Goal: Transaction & Acquisition: Purchase product/service

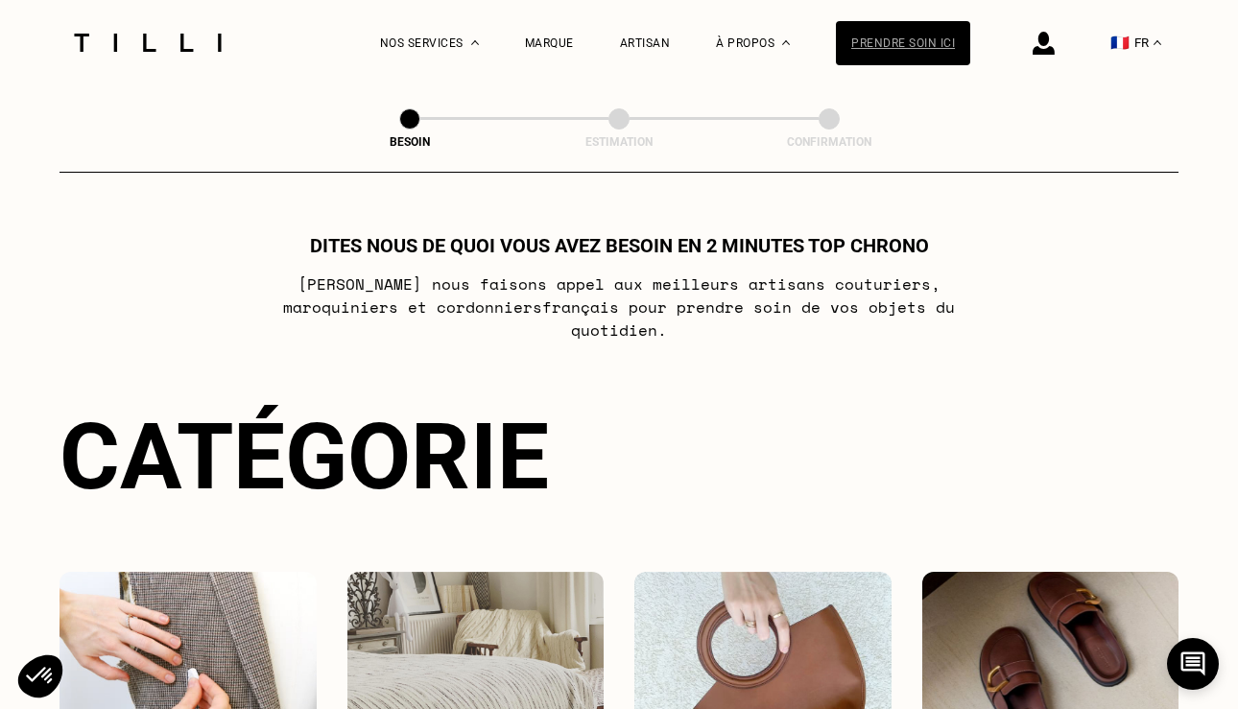
click at [920, 44] on div "Prendre soin ici" at bounding box center [903, 43] width 134 height 44
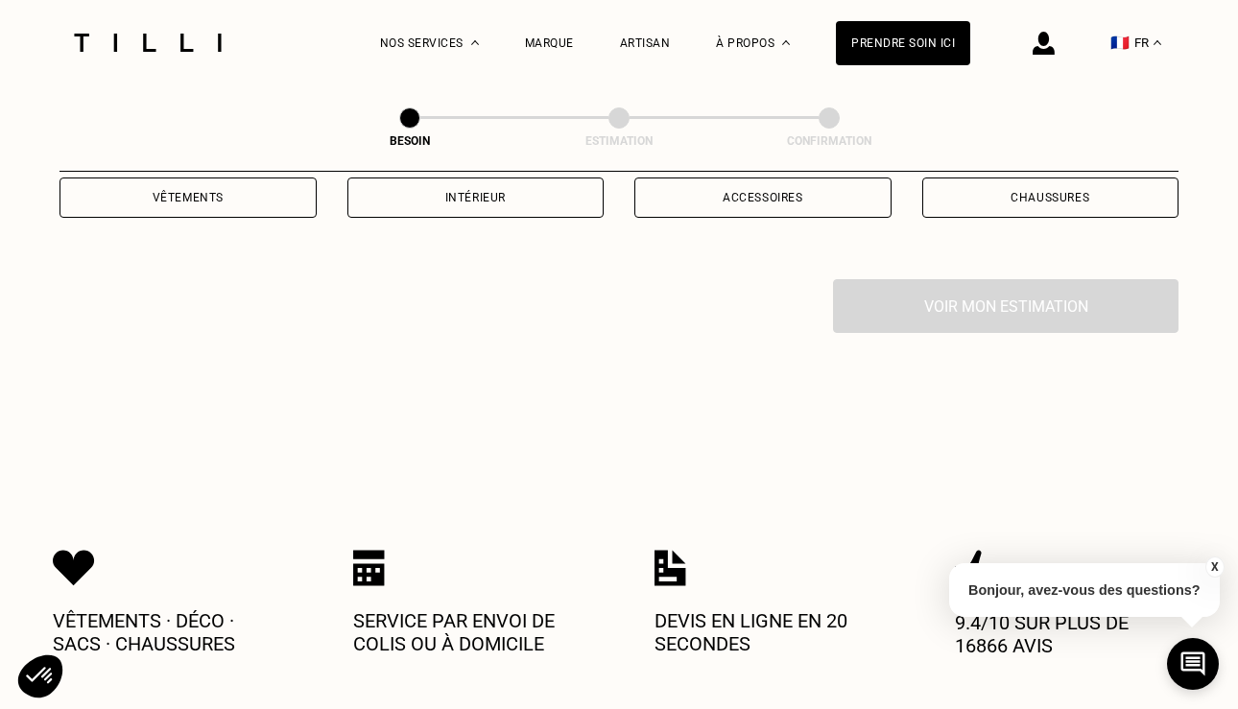
scroll to position [445, 0]
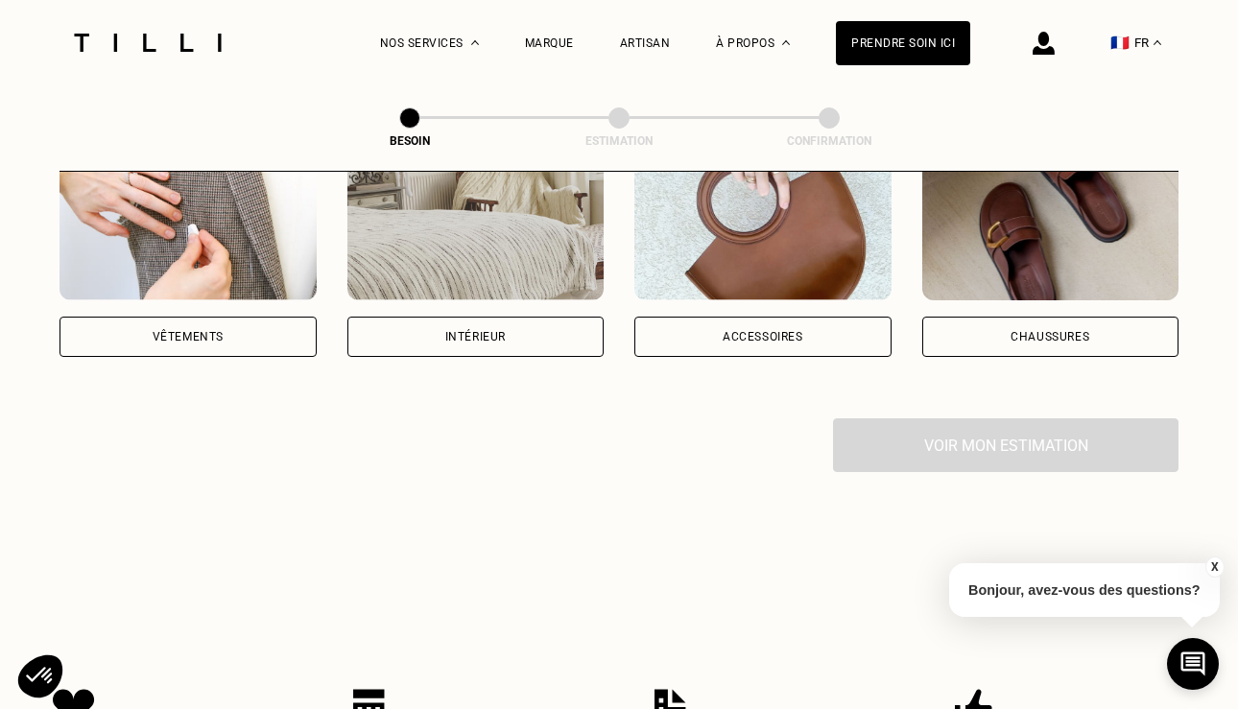
click at [715, 317] on div "Accessoires" at bounding box center [763, 337] width 257 height 40
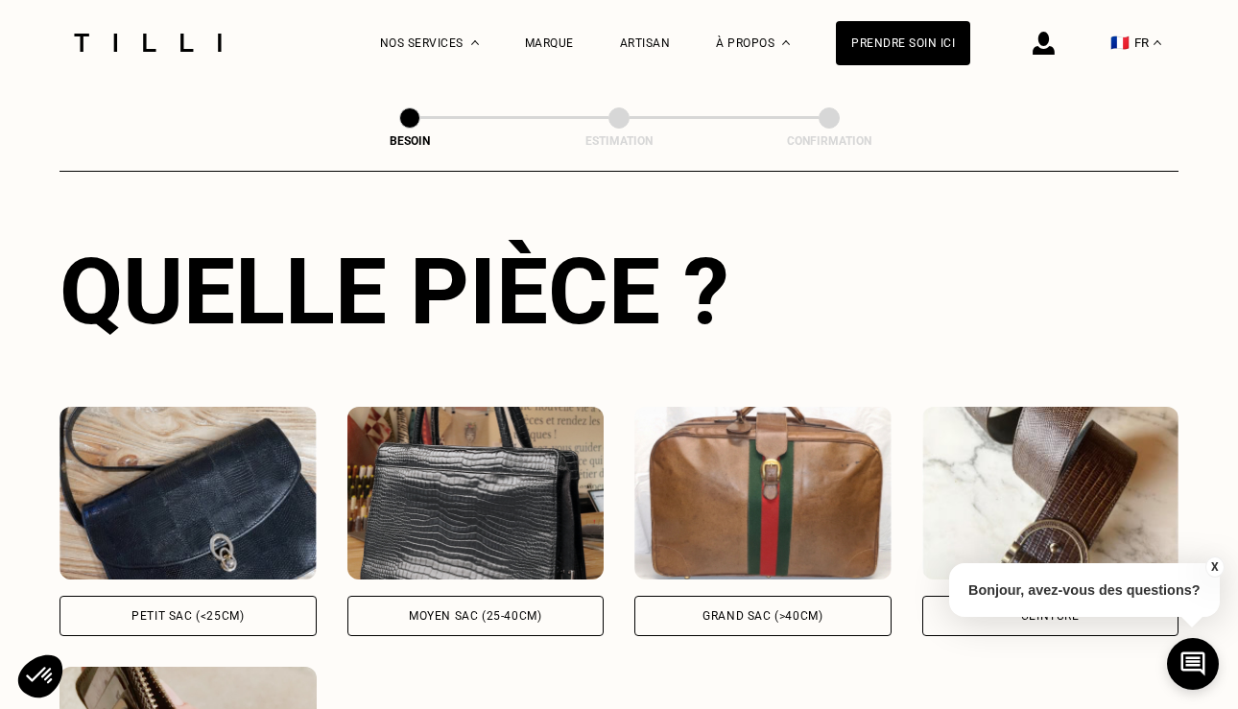
scroll to position [707, 0]
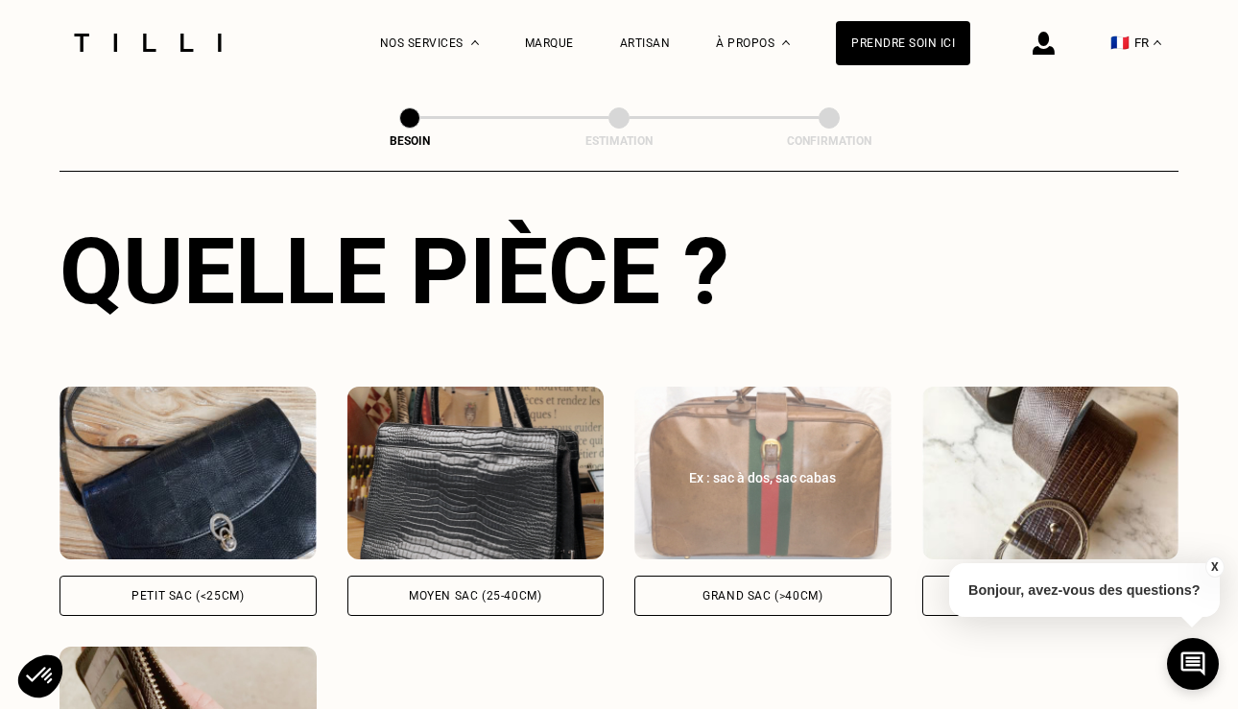
click at [700, 576] on div "Grand sac (>40cm)" at bounding box center [763, 596] width 257 height 40
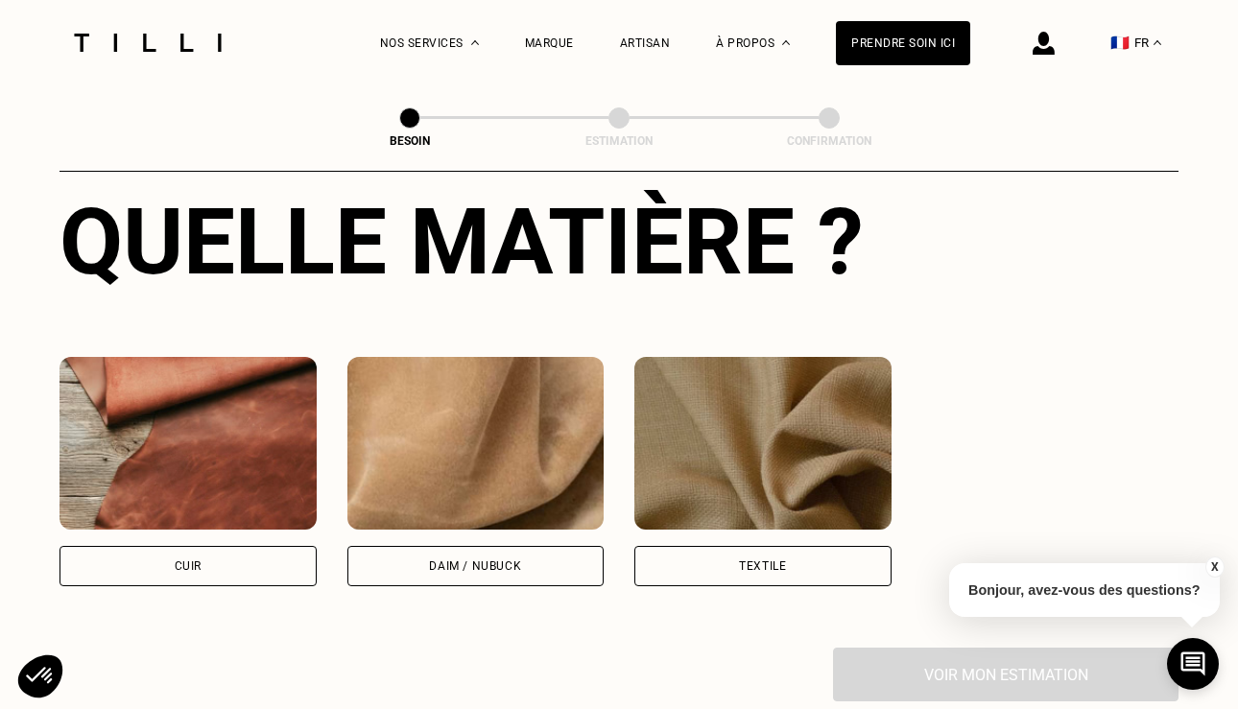
scroll to position [1535, 0]
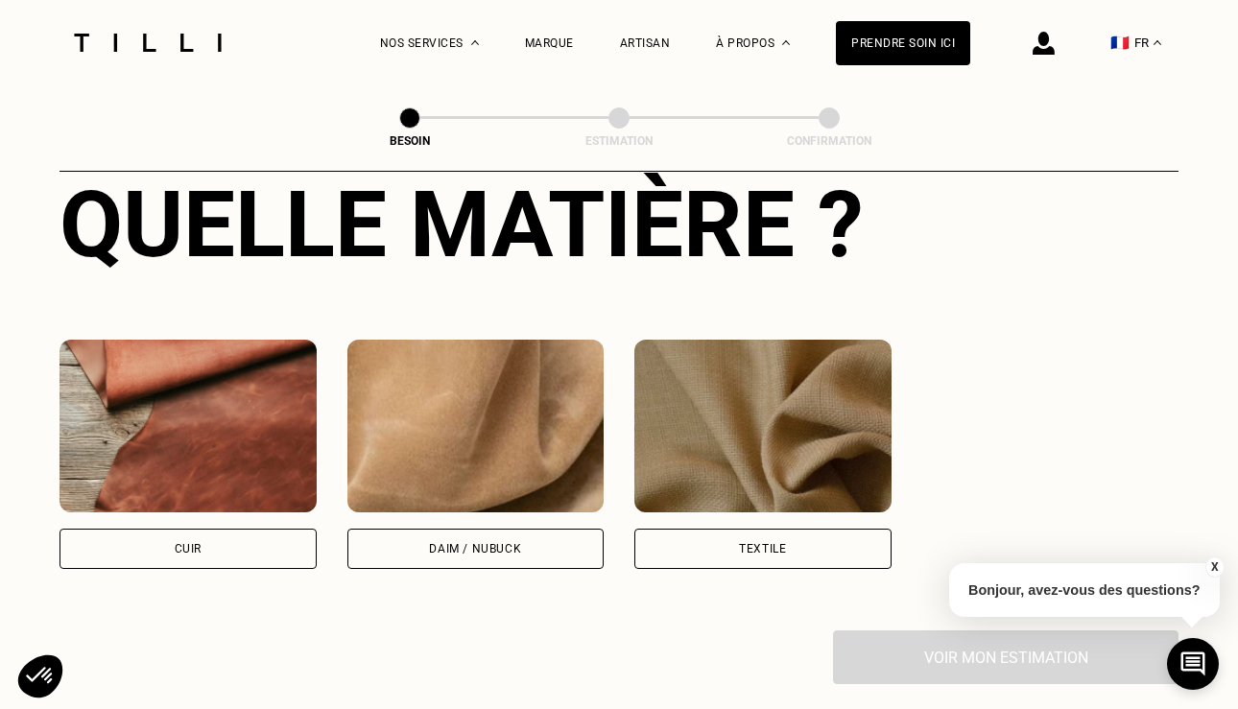
click at [194, 543] on div "Cuir" at bounding box center [188, 549] width 27 height 12
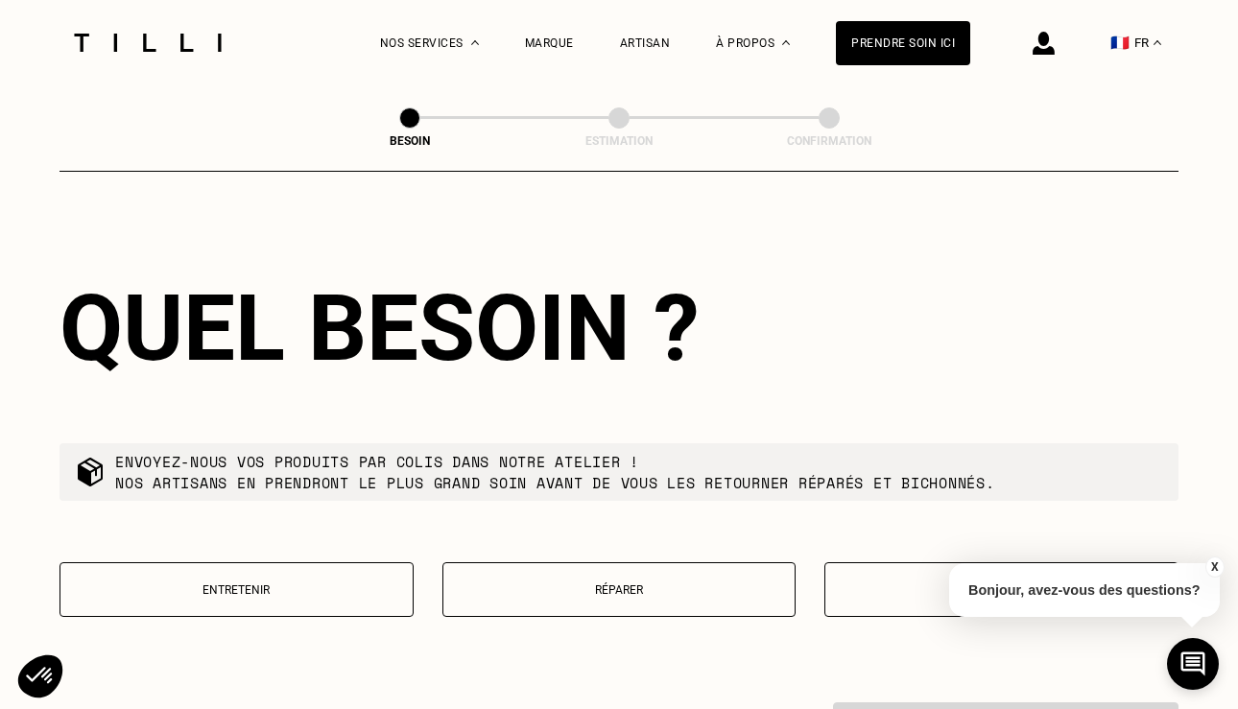
scroll to position [1965, 0]
